Goal: Information Seeking & Learning: Learn about a topic

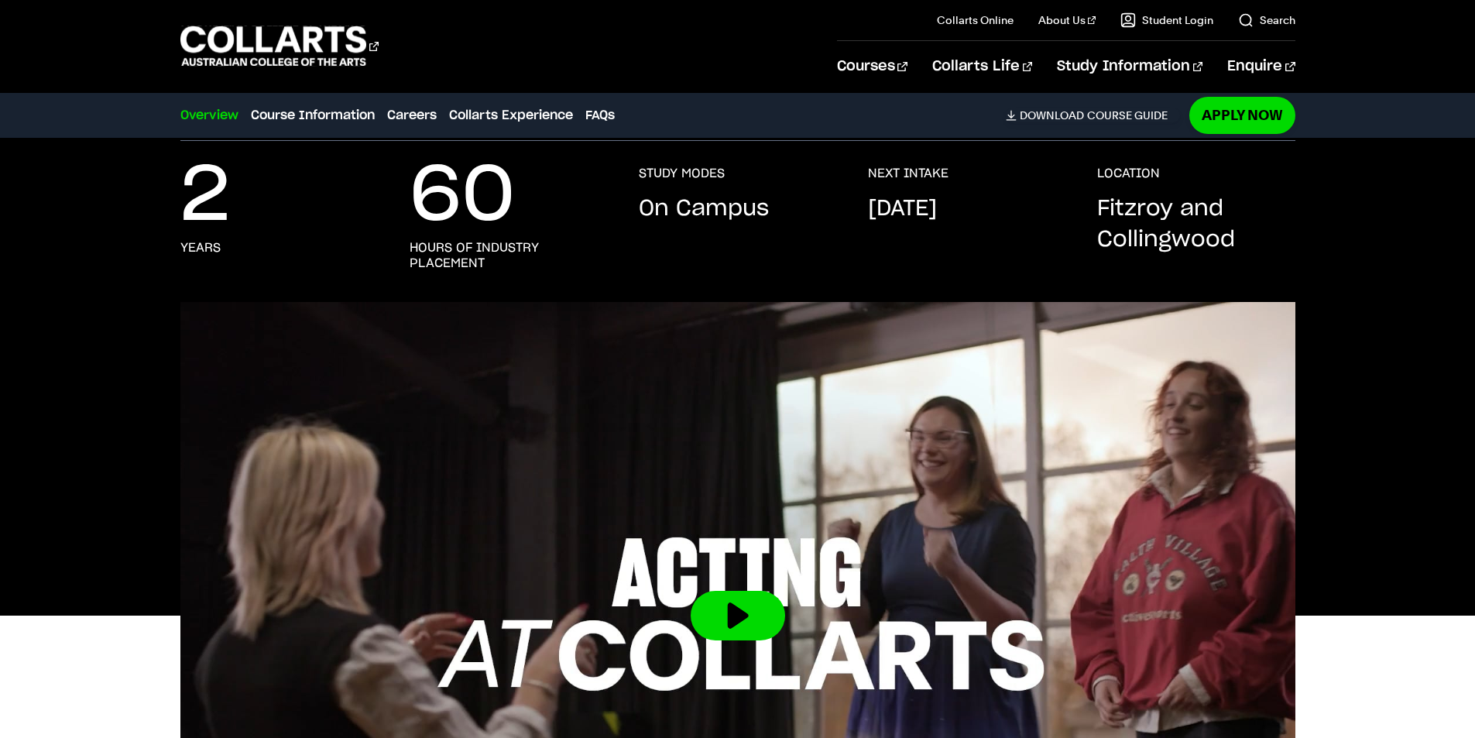
drag, startPoint x: 485, startPoint y: 225, endPoint x: 492, endPoint y: 221, distance: 8.0
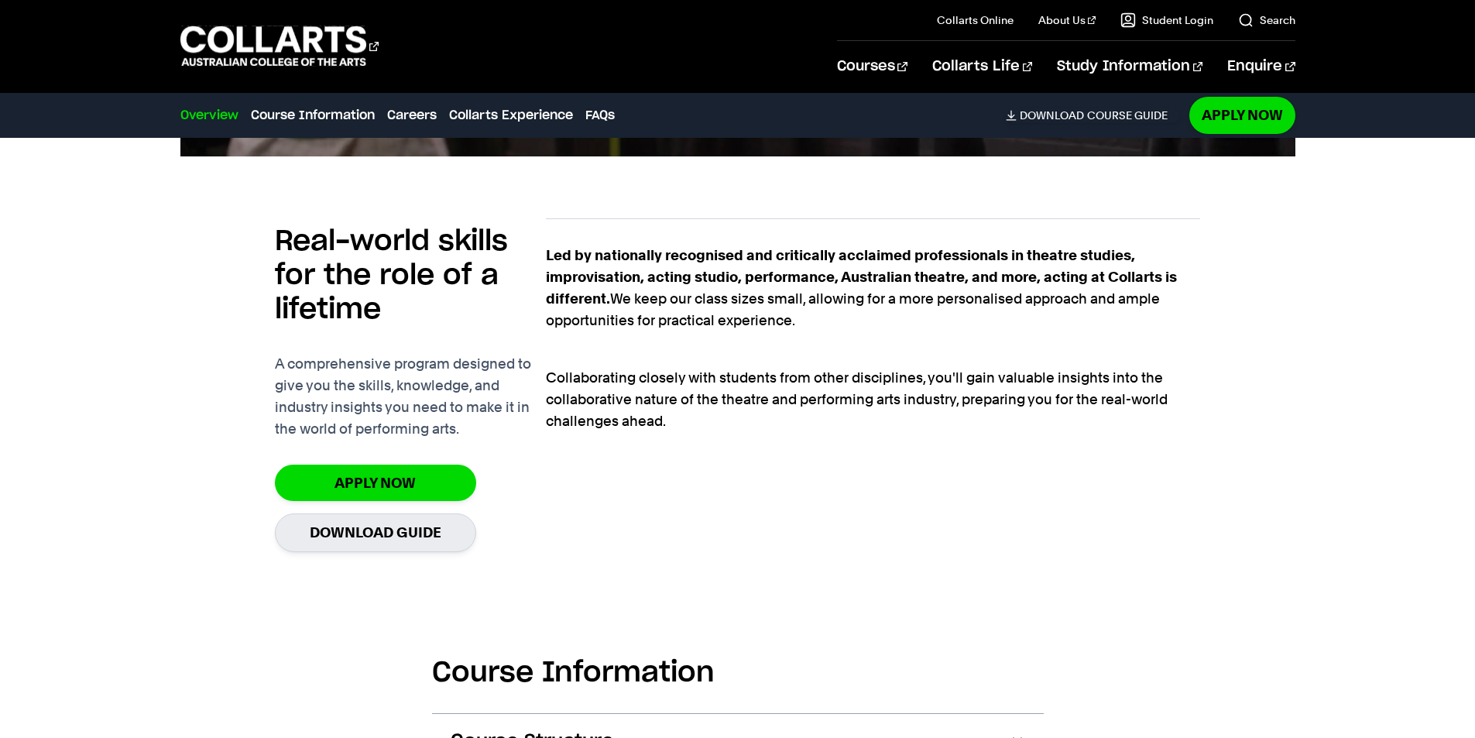
scroll to position [1007, 0]
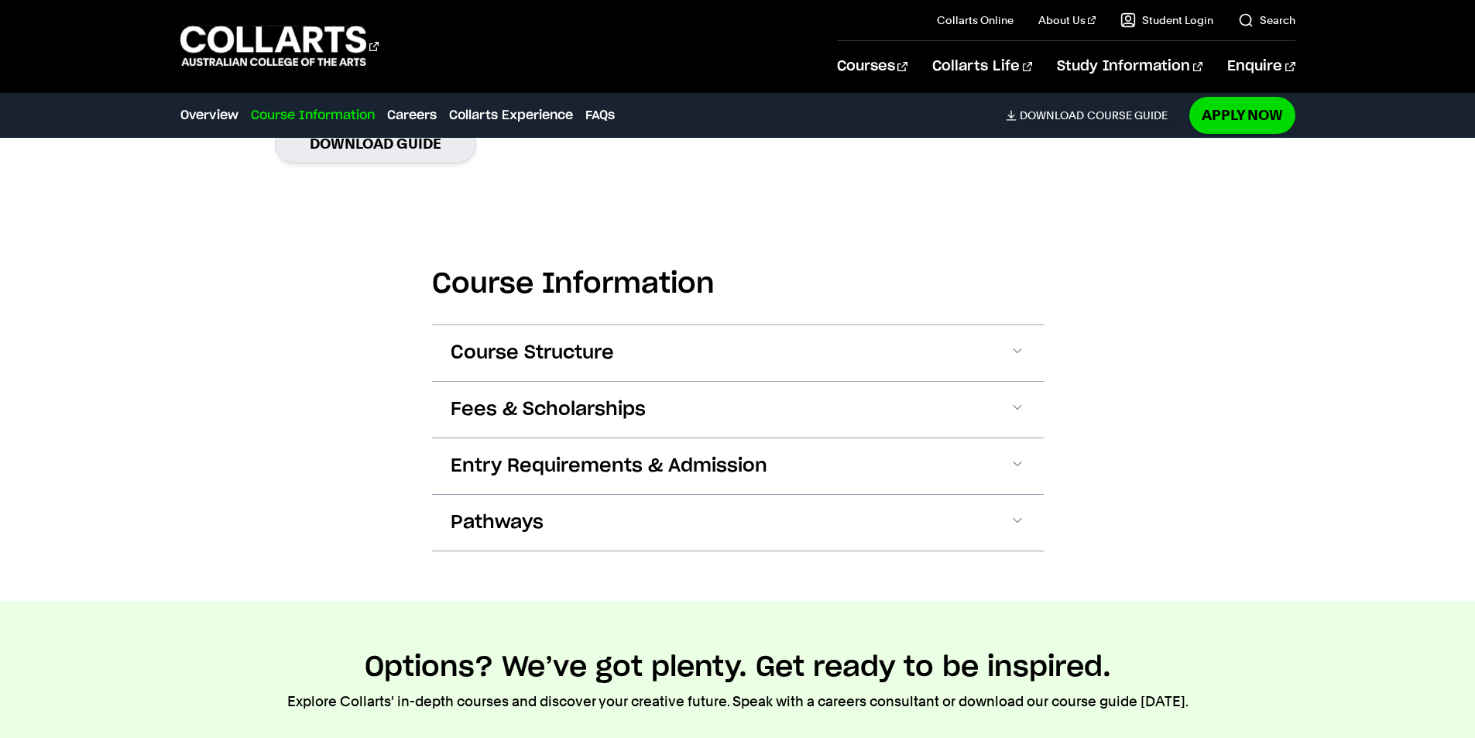
drag, startPoint x: 522, startPoint y: 340, endPoint x: 532, endPoint y: 339, distance: 10.1
click at [524, 341] on span "Course Structure" at bounding box center [532, 353] width 163 height 25
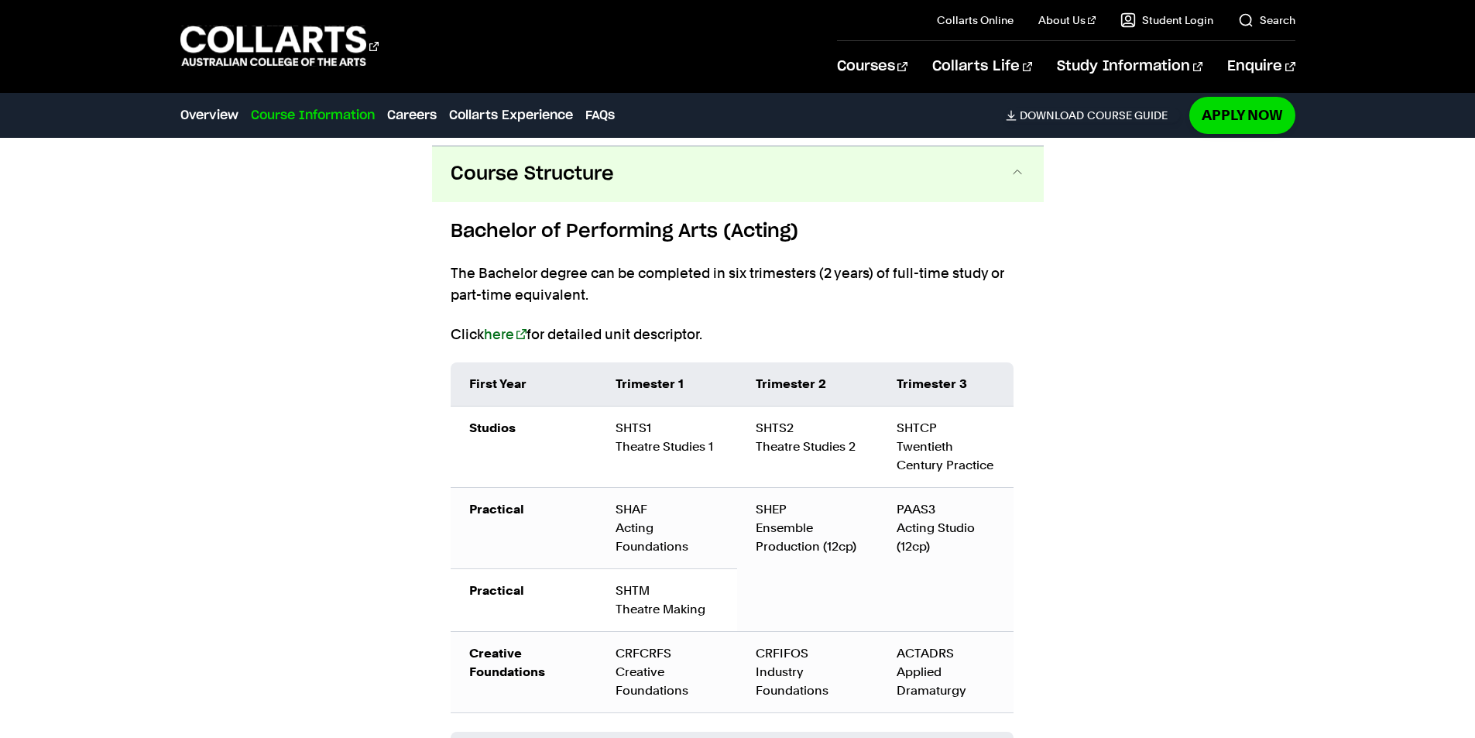
scroll to position [1580, 0]
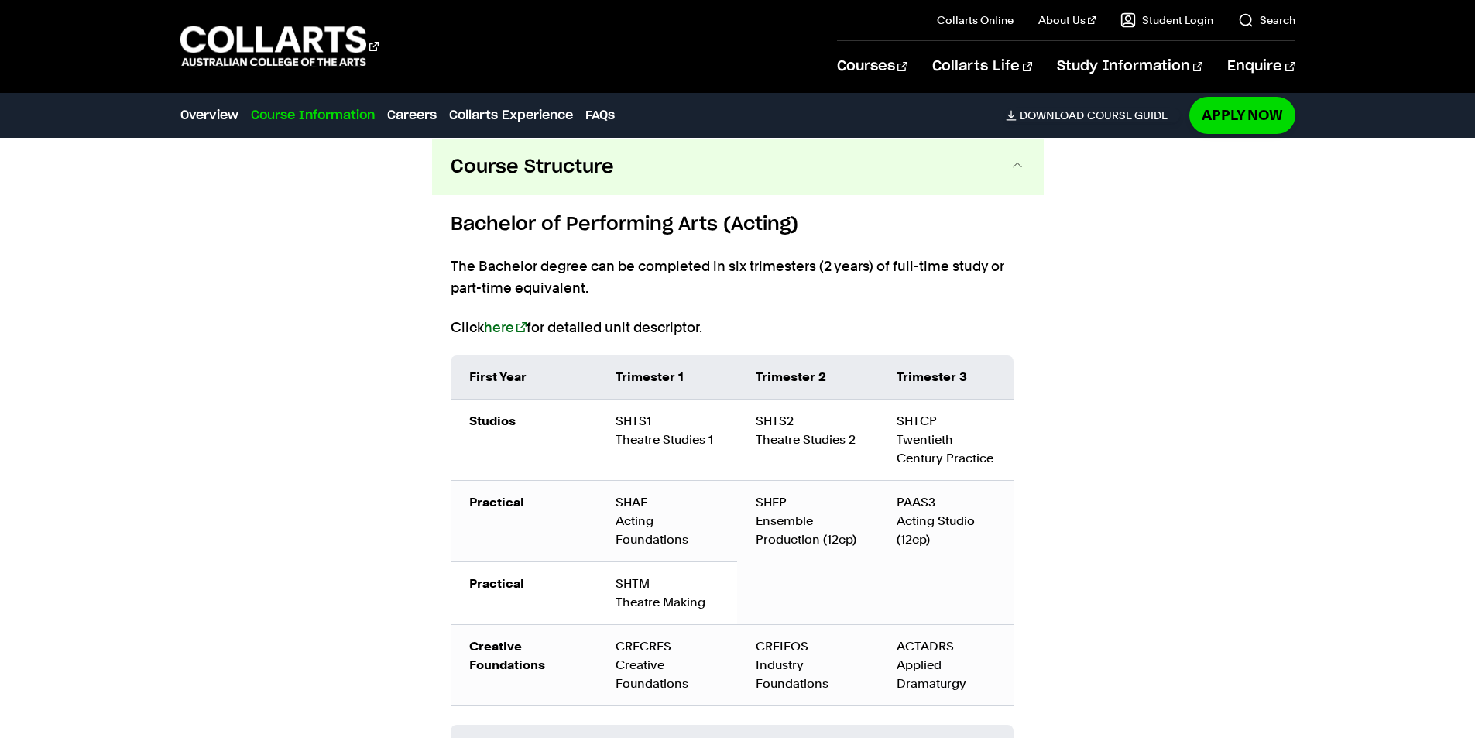
click at [566, 163] on span "Course Structure" at bounding box center [532, 167] width 163 height 25
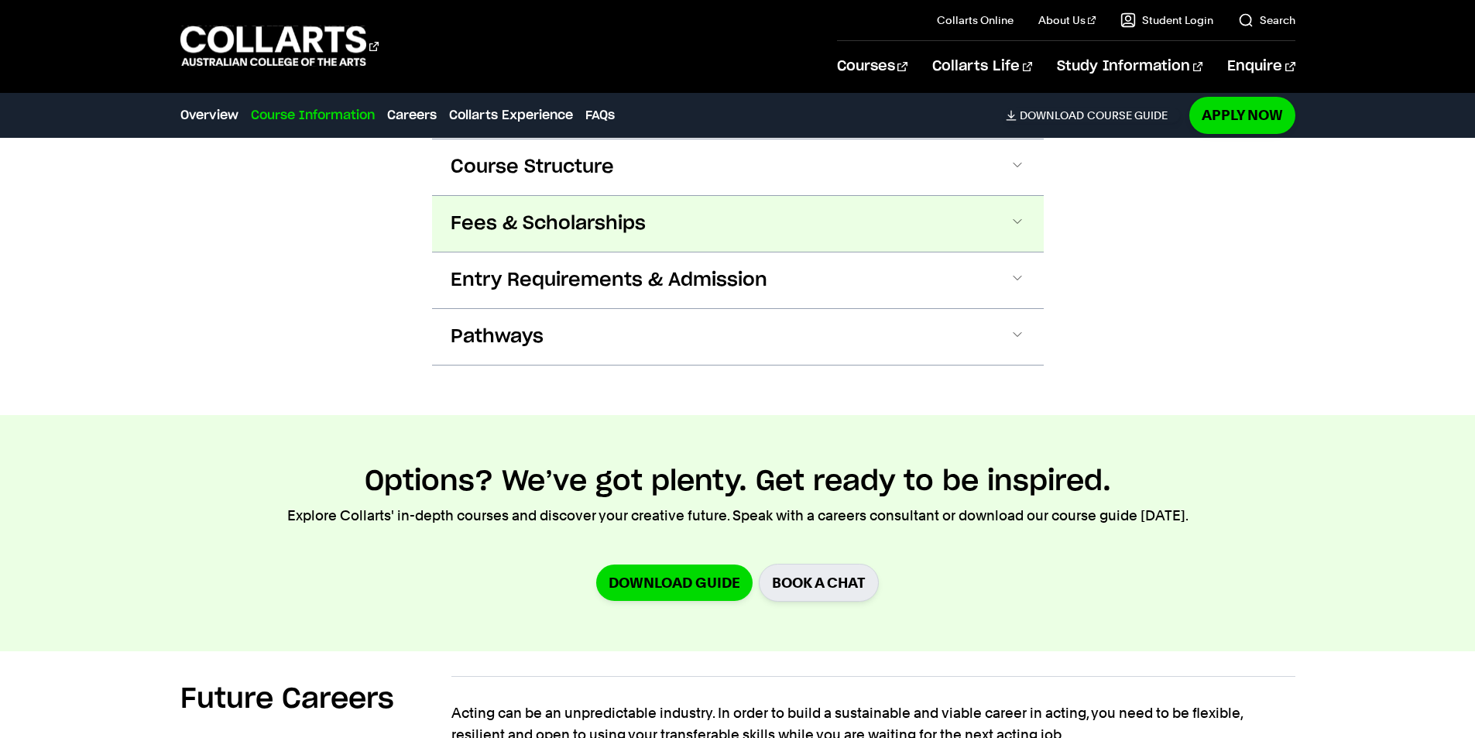
click at [537, 209] on button "Fees & Scholarships" at bounding box center [738, 224] width 612 height 56
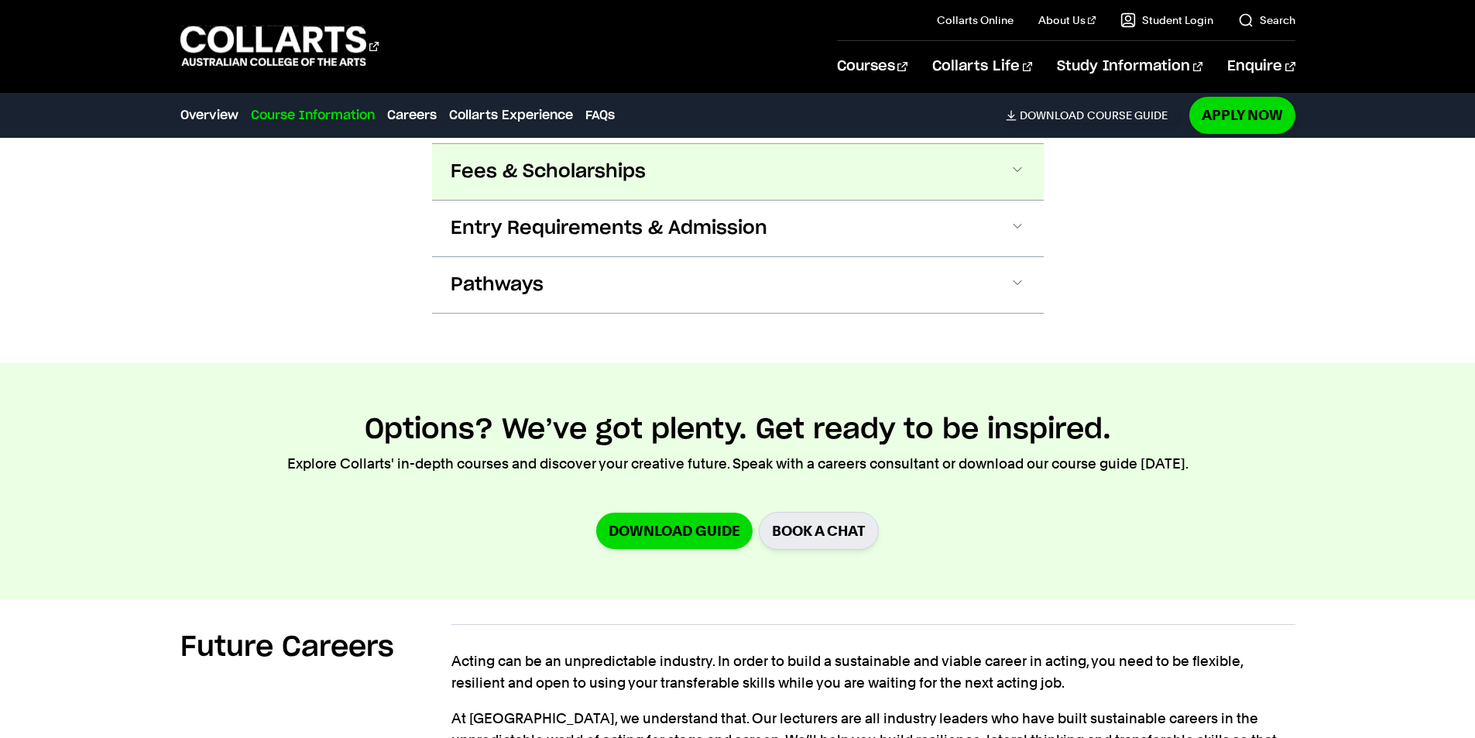
scroll to position [1636, 0]
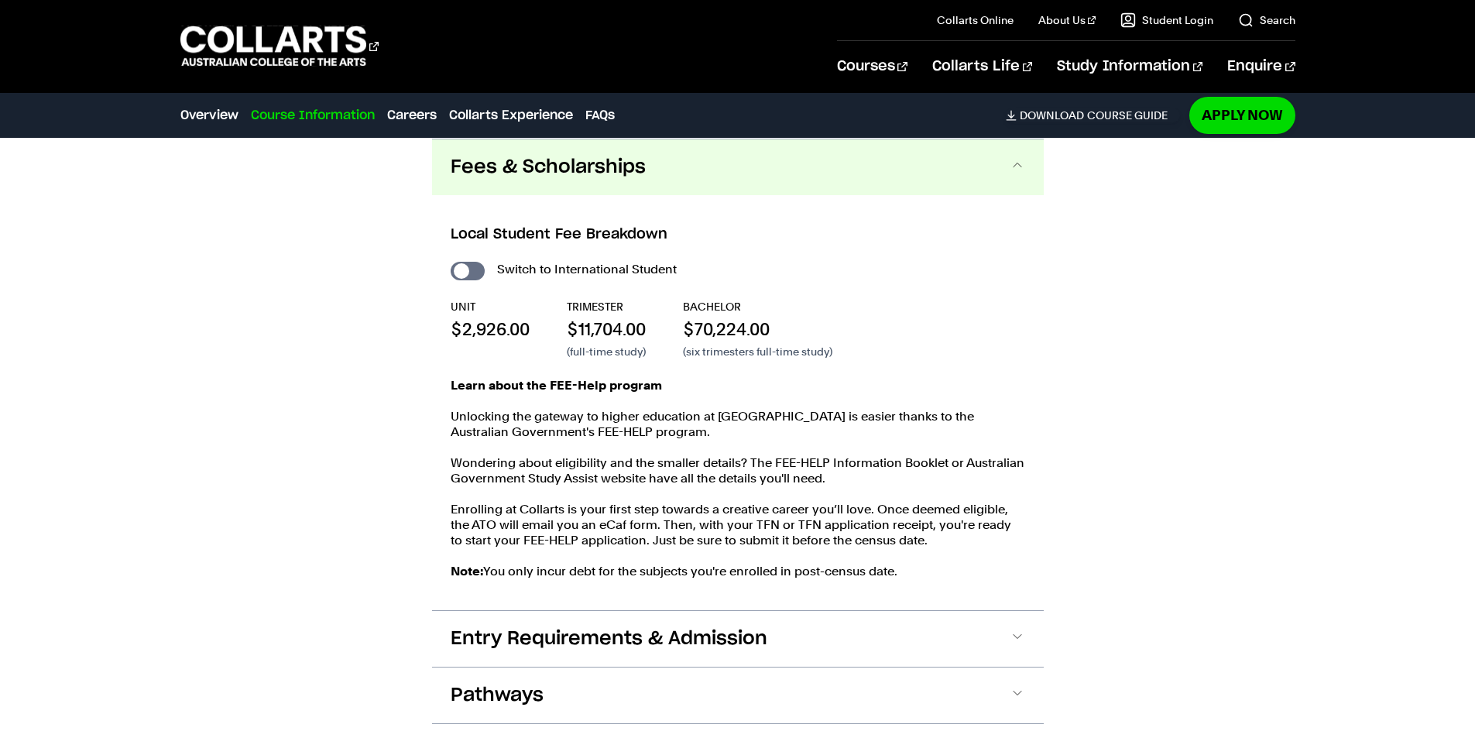
click at [570, 177] on span "Fees & Scholarships" at bounding box center [548, 167] width 195 height 25
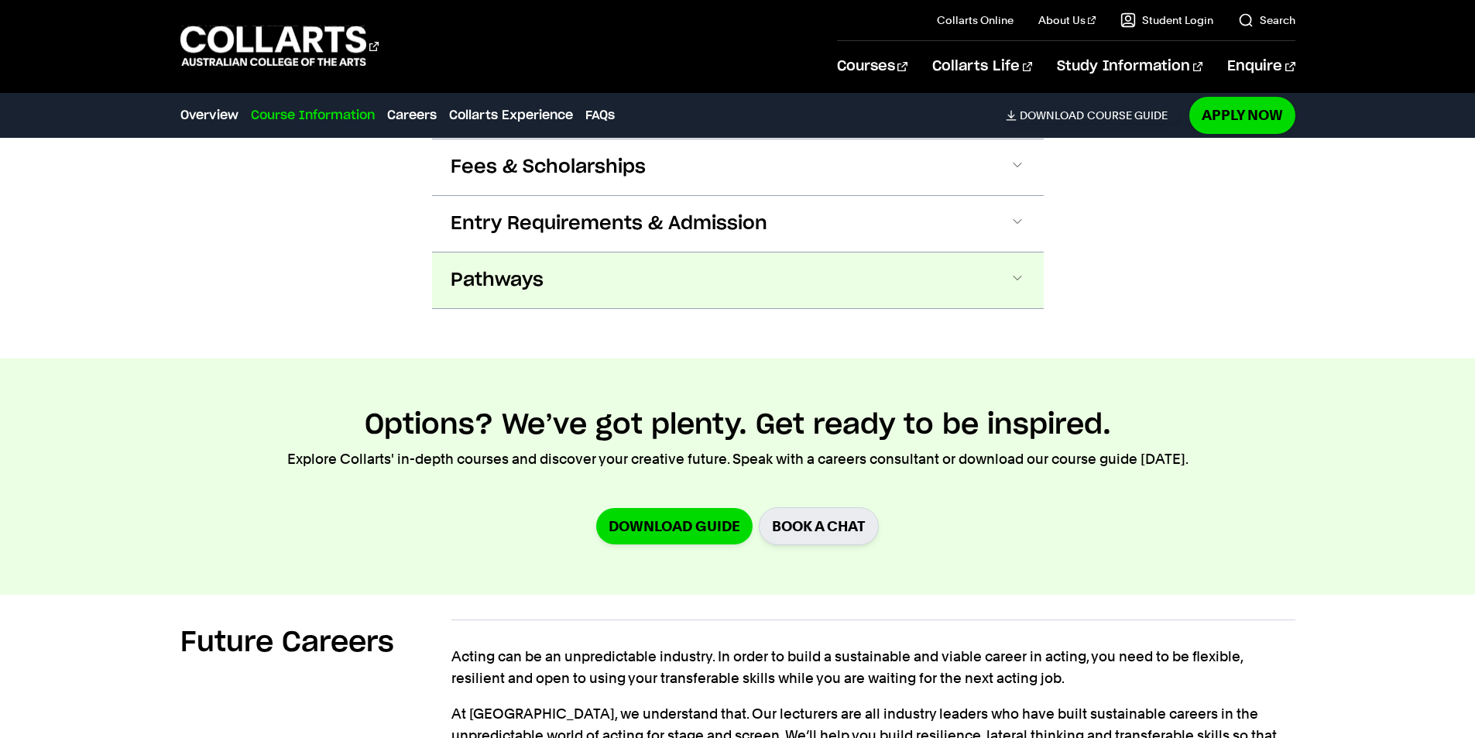
click at [636, 287] on button "Pathways" at bounding box center [738, 280] width 612 height 56
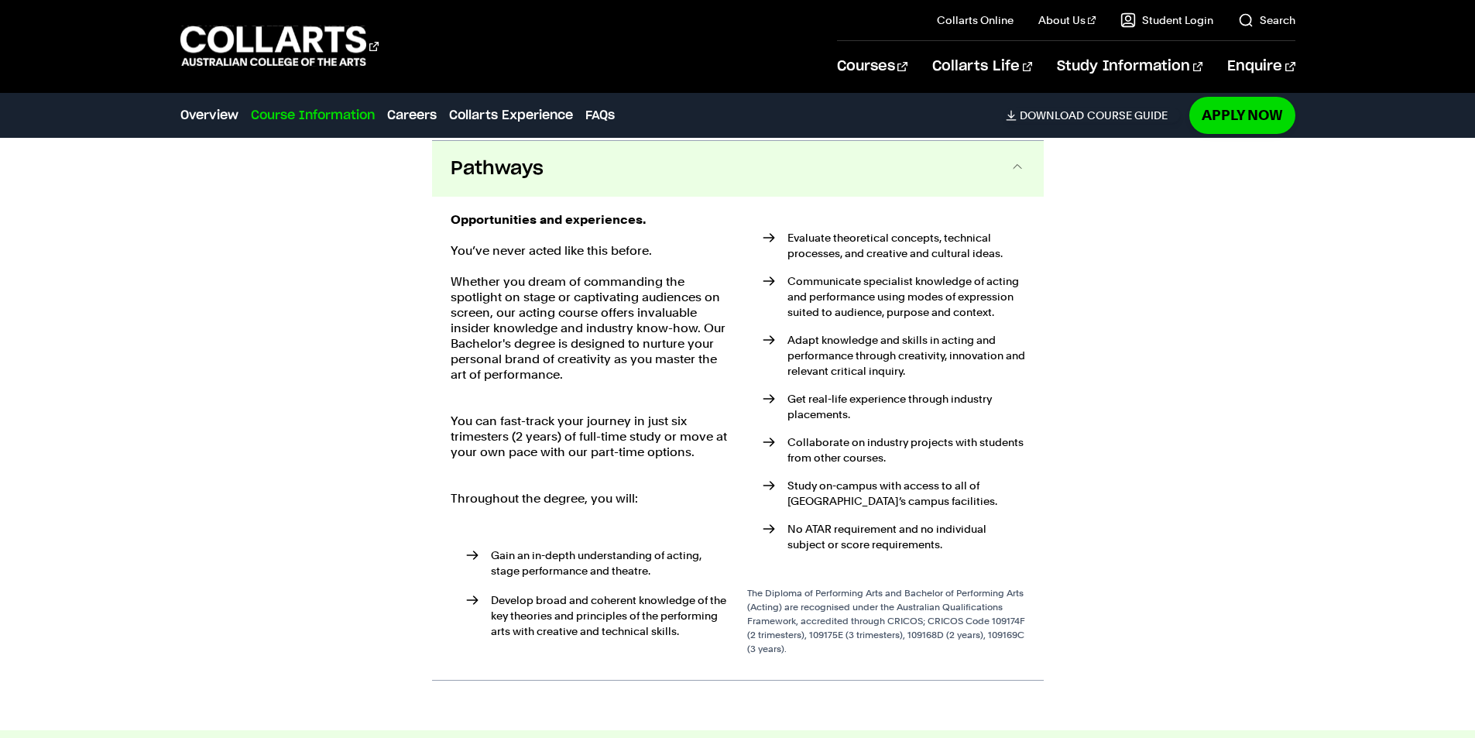
scroll to position [1749, 0]
click at [623, 177] on button "Pathways" at bounding box center [738, 167] width 612 height 56
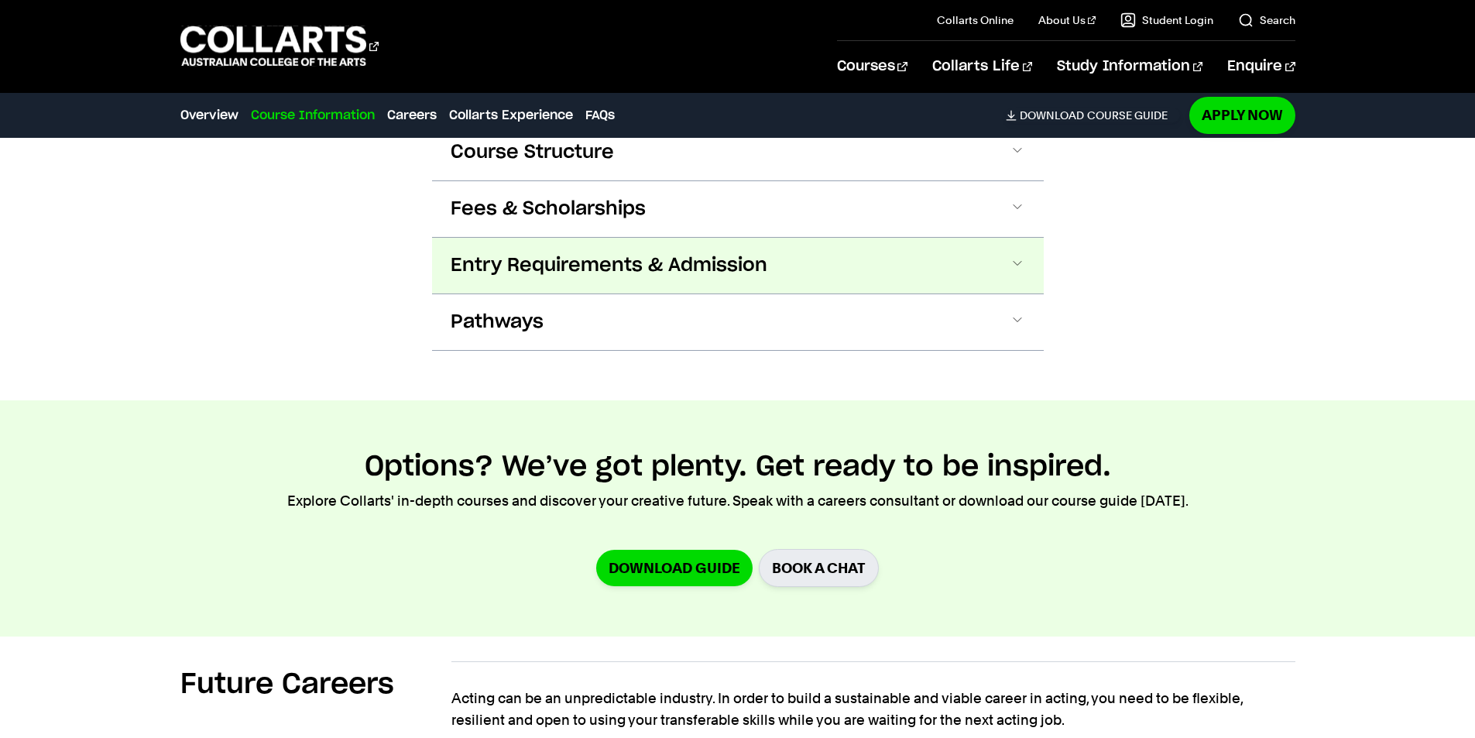
click at [611, 274] on span "Entry Requirements & Admission" at bounding box center [609, 265] width 317 height 25
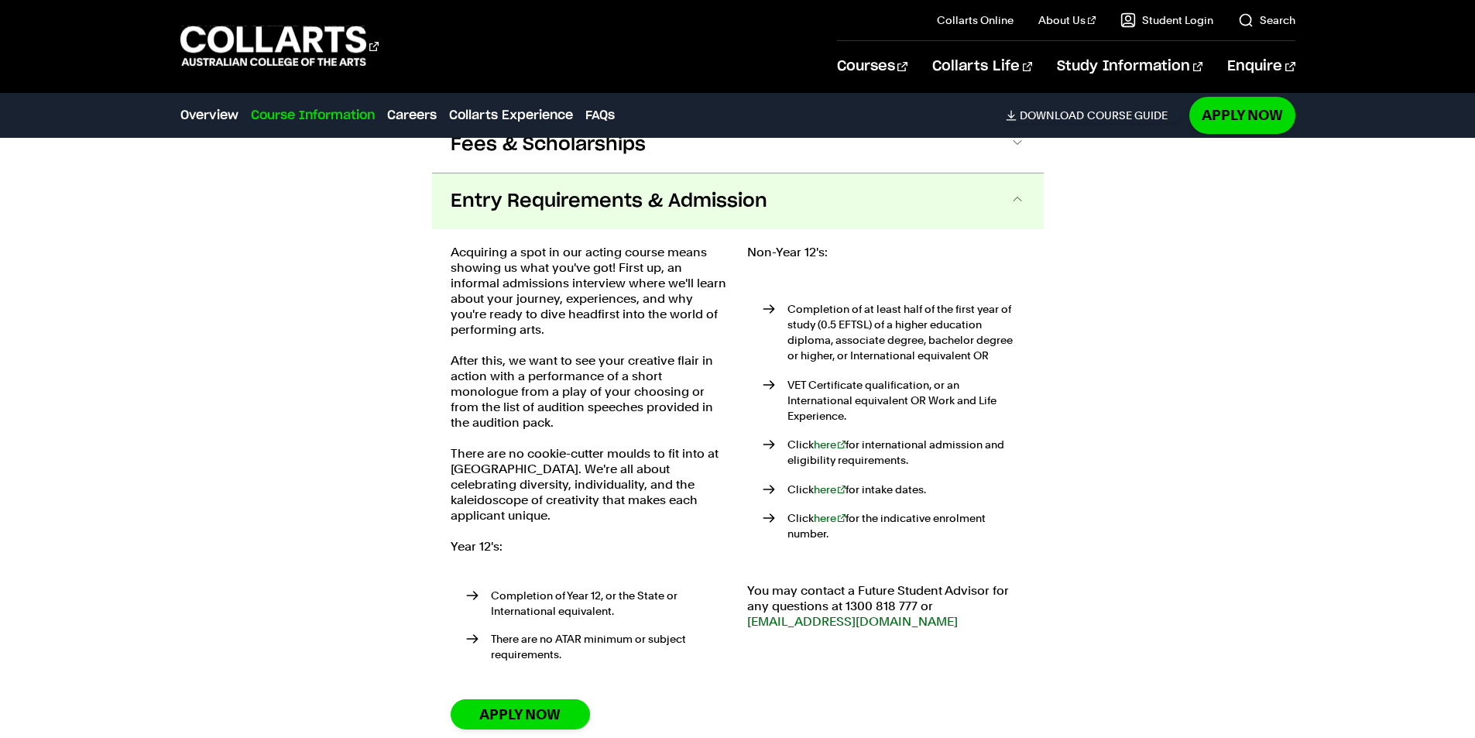
scroll to position [1615, 0]
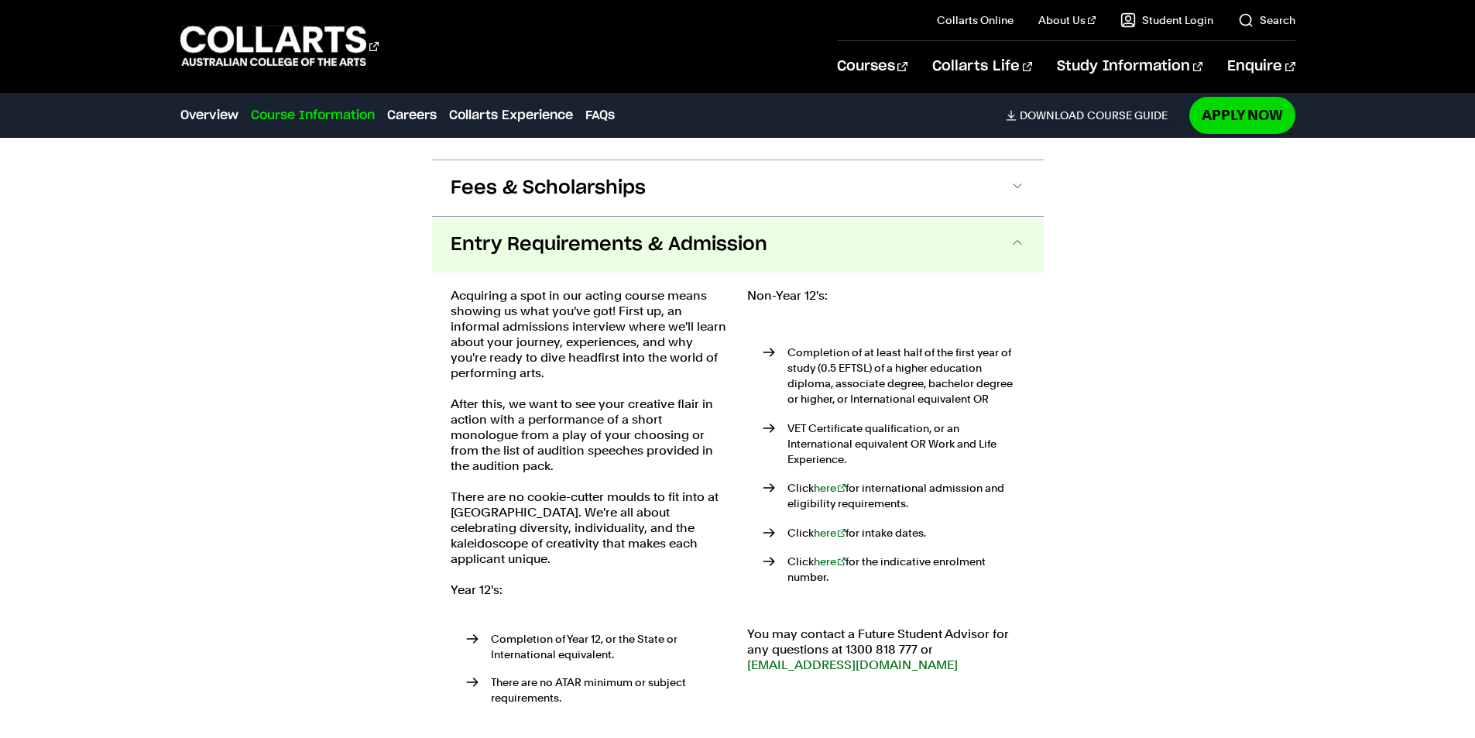
click at [465, 239] on span "Entry Requirements & Admission" at bounding box center [609, 244] width 317 height 25
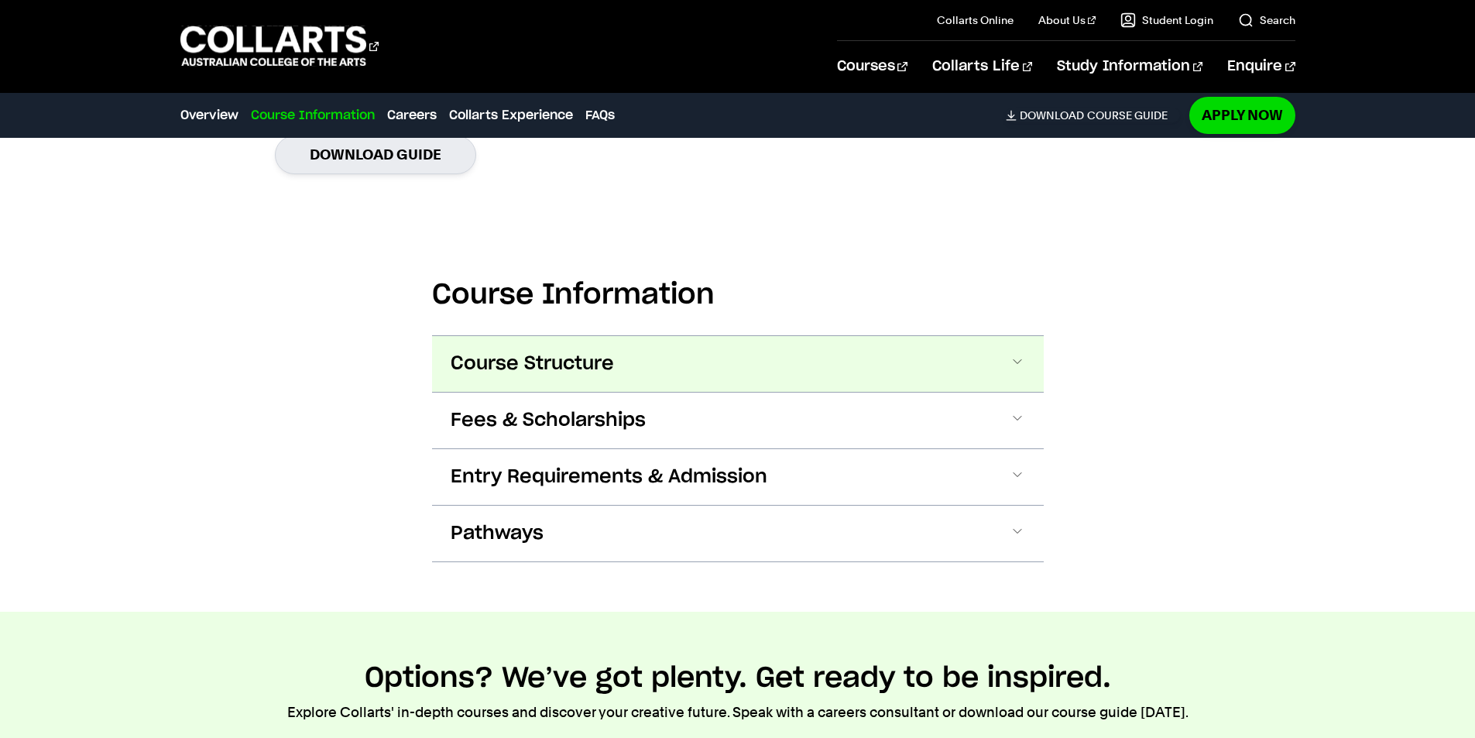
click at [525, 350] on button "Course Structure" at bounding box center [738, 364] width 612 height 56
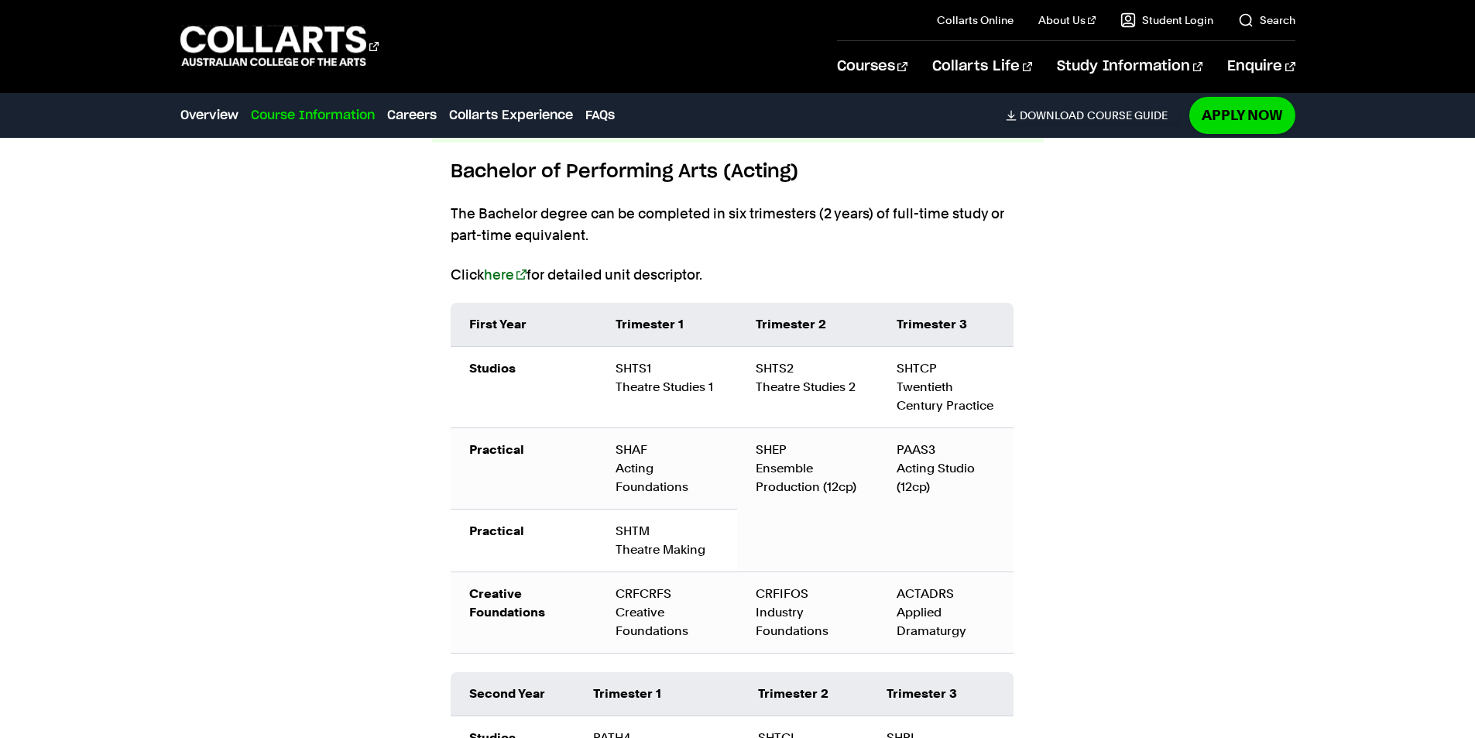
scroll to position [1193, 0]
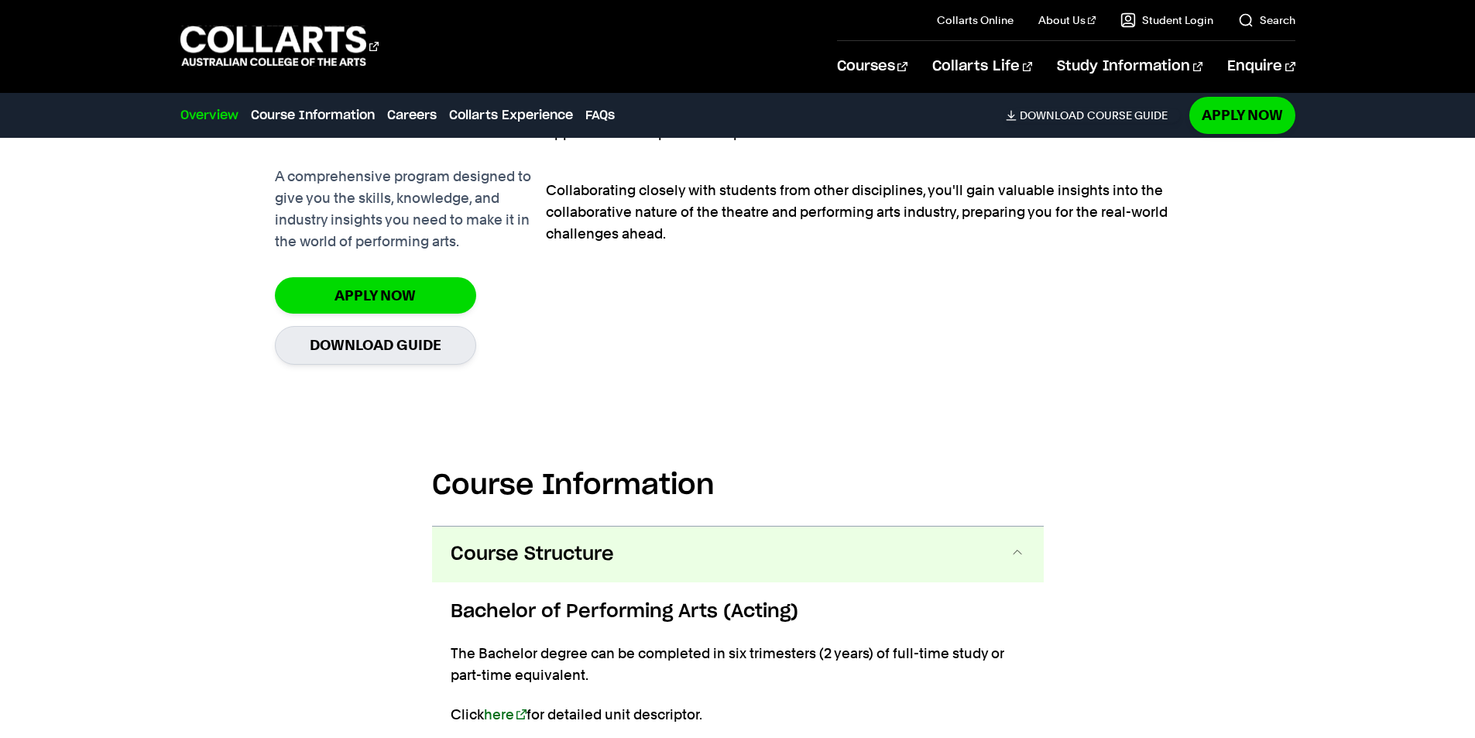
click at [558, 537] on button "Course Structure" at bounding box center [738, 555] width 612 height 56
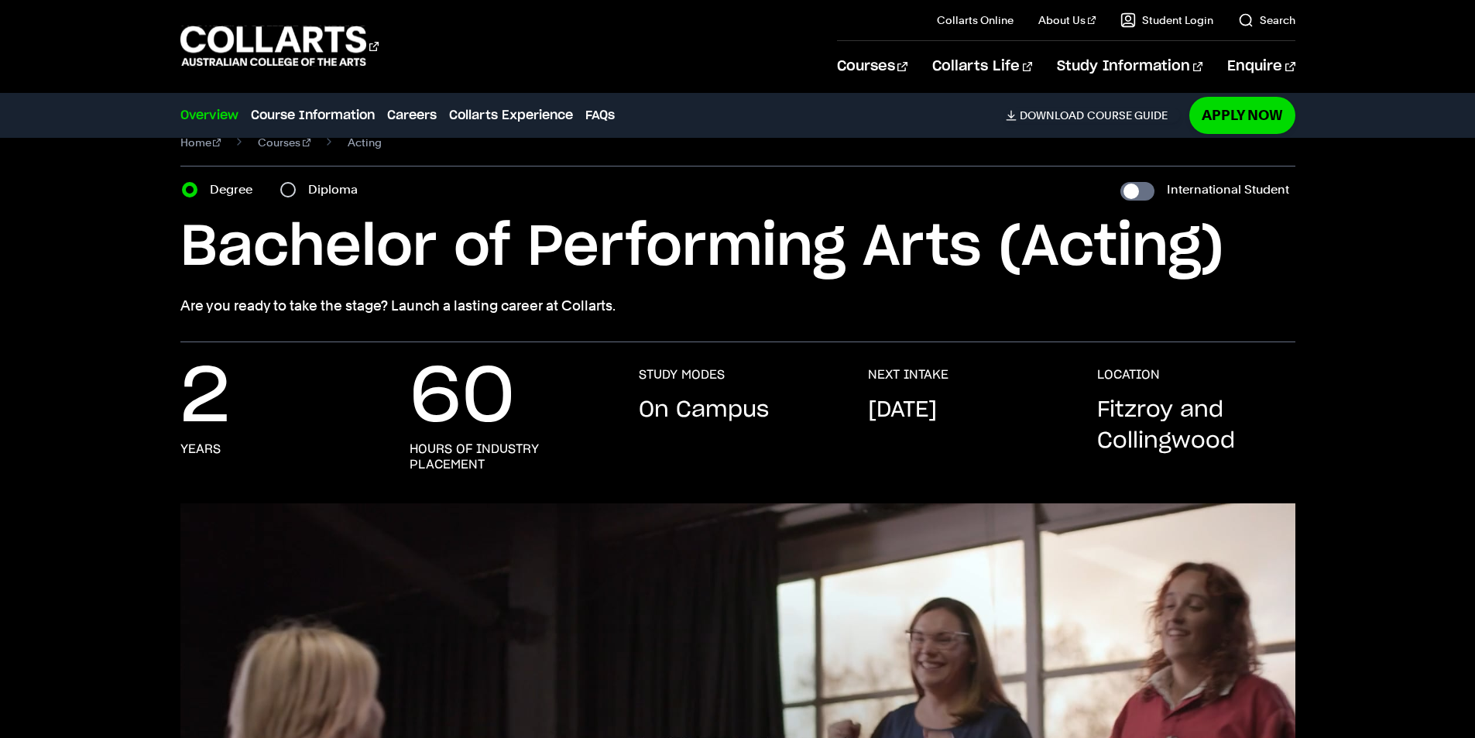
scroll to position [43, 0]
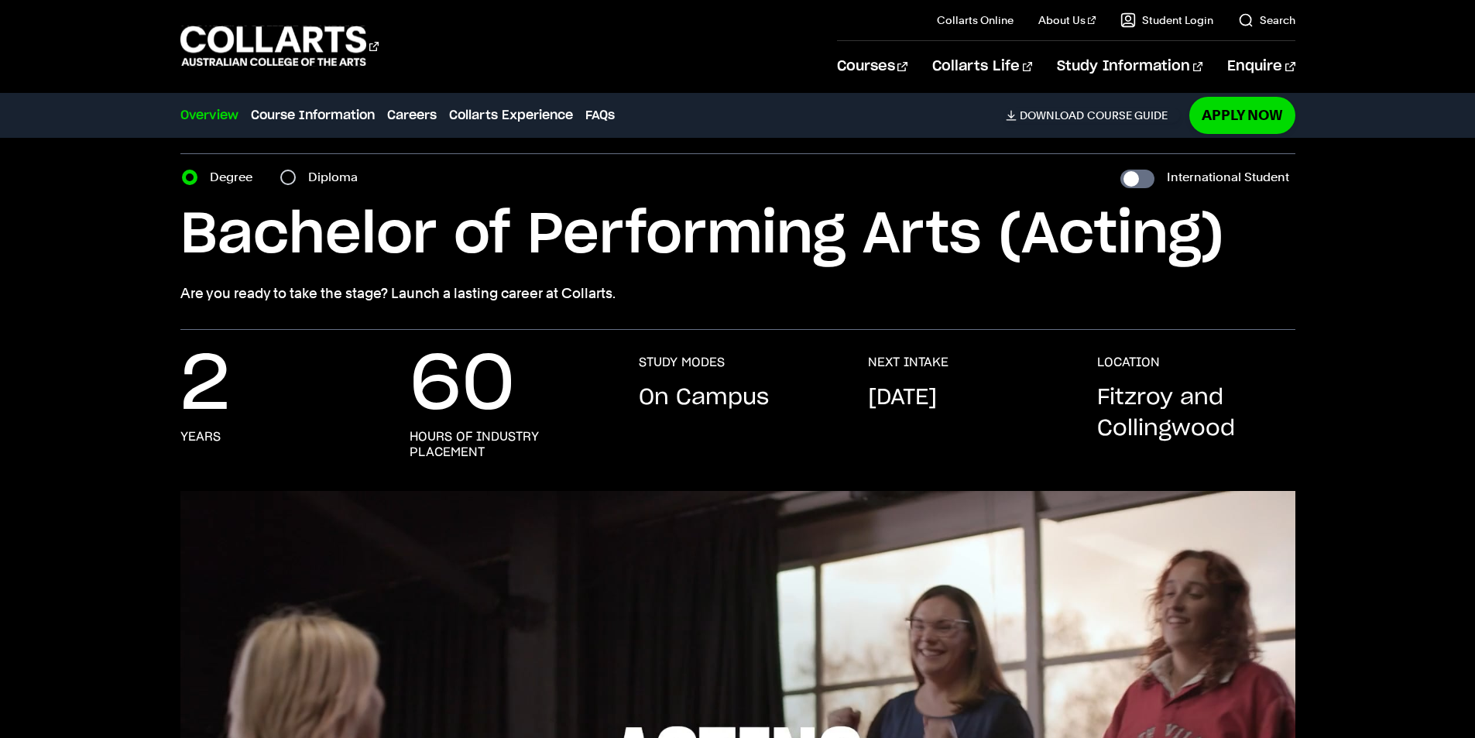
drag, startPoint x: 297, startPoint y: 160, endPoint x: 295, endPoint y: 171, distance: 11.8
click at [297, 160] on section "Home Courses Acting Course variant Degree Diploma International Student Bachelo…" at bounding box center [737, 211] width 1115 height 235
click at [295, 171] on div "Diploma" at bounding box center [323, 178] width 87 height 22
click at [291, 172] on input "Diploma" at bounding box center [287, 177] width 15 height 15
radio input "true"
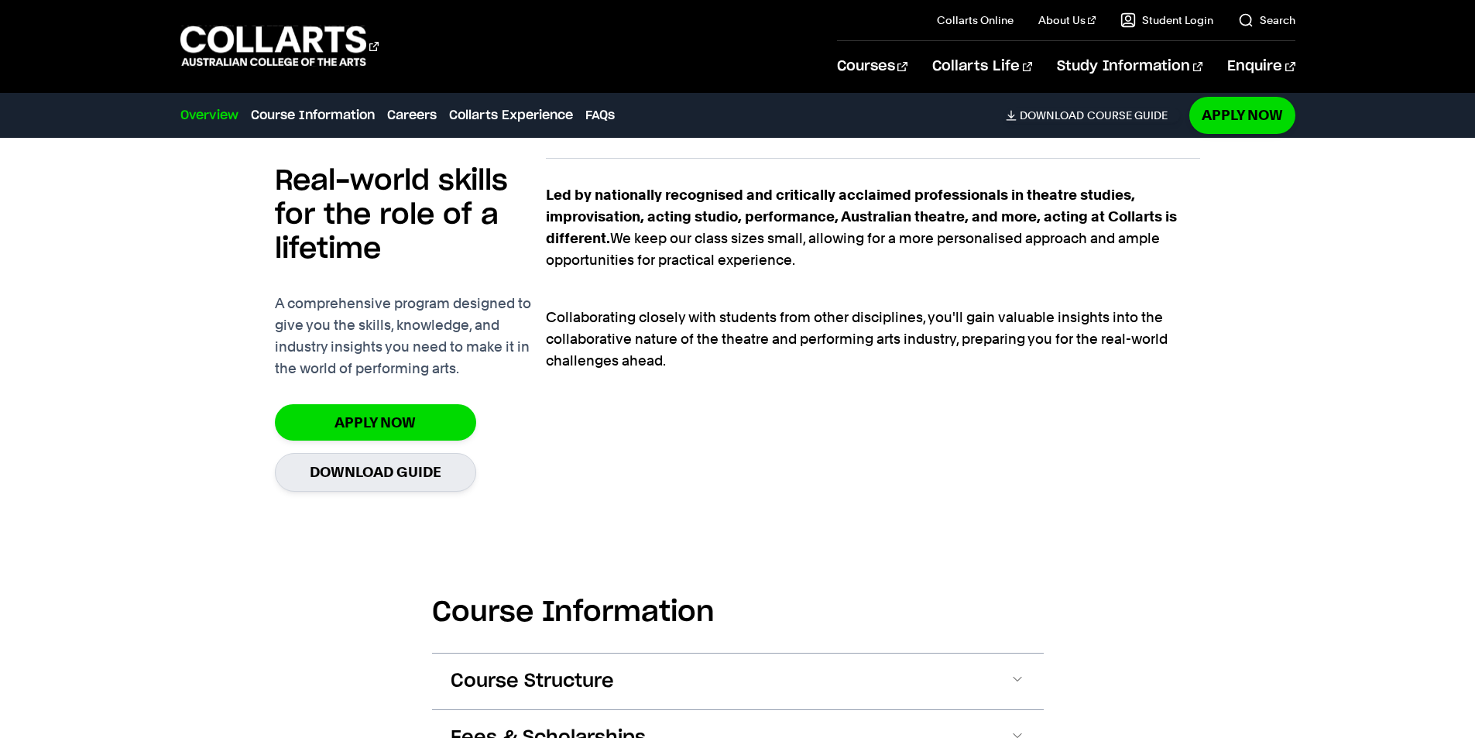
scroll to position [585, 0]
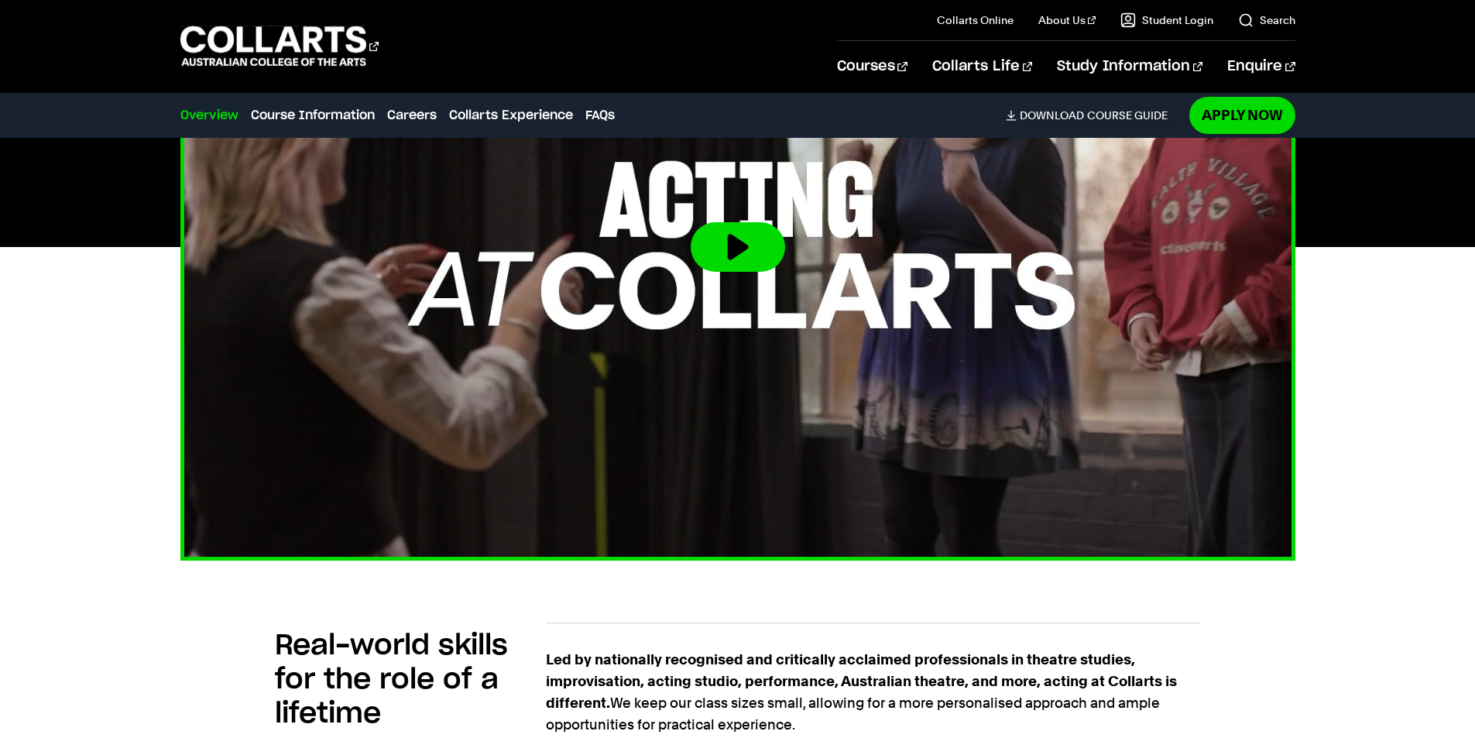
click at [702, 303] on img at bounding box center [738, 247] width 1227 height 690
click at [743, 252] on button at bounding box center [738, 247] width 94 height 50
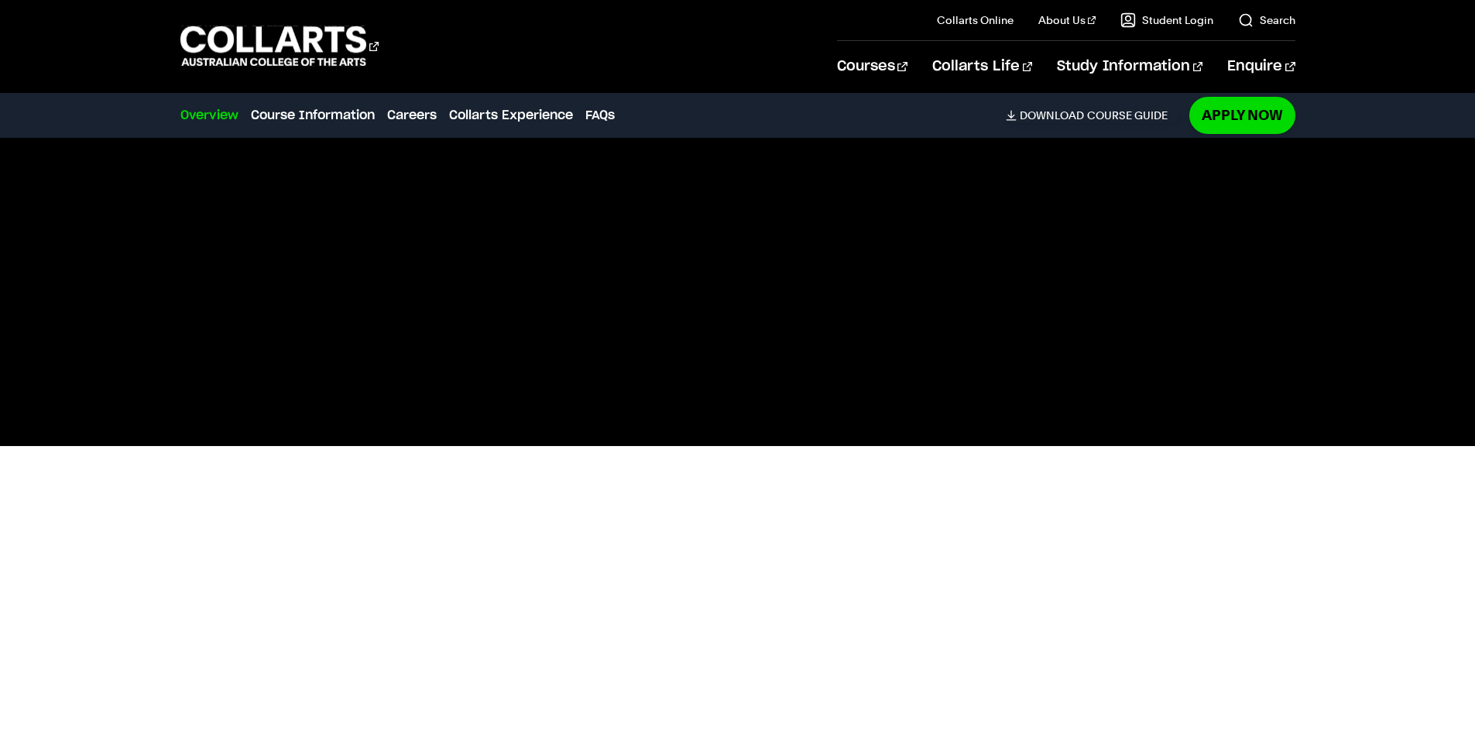
scroll to position [387, 0]
